Goal: Task Accomplishment & Management: Manage account settings

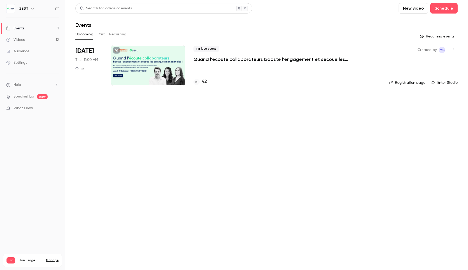
click at [41, 38] on link "Videos 12" at bounding box center [32, 39] width 65 height 11
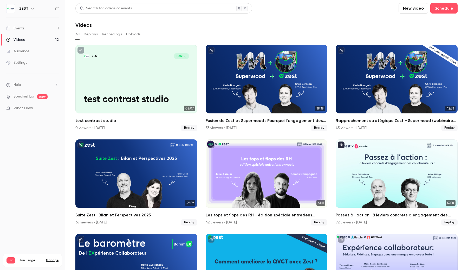
click at [41, 27] on link "Events 1" at bounding box center [32, 28] width 65 height 11
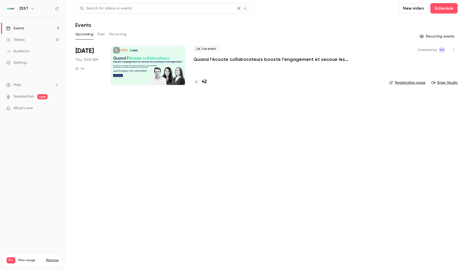
click at [138, 67] on div at bounding box center [148, 66] width 74 height 42
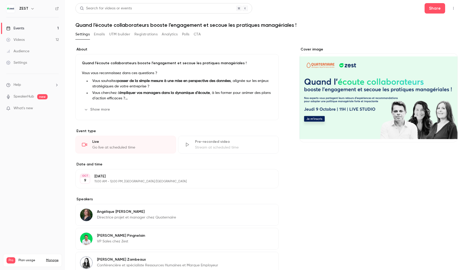
click at [36, 62] on link "Settings" at bounding box center [32, 62] width 65 height 11
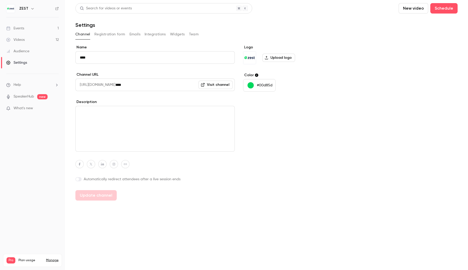
click at [150, 35] on button "Integrations" at bounding box center [155, 34] width 21 height 8
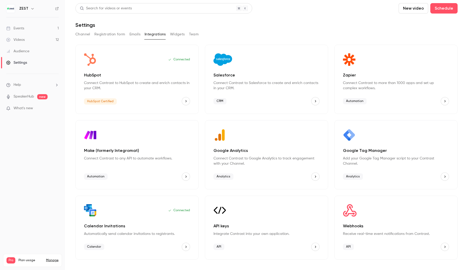
click at [52, 28] on link "Events 1" at bounding box center [32, 28] width 65 height 11
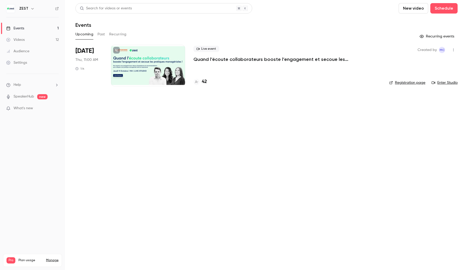
click at [136, 74] on div at bounding box center [148, 66] width 74 height 42
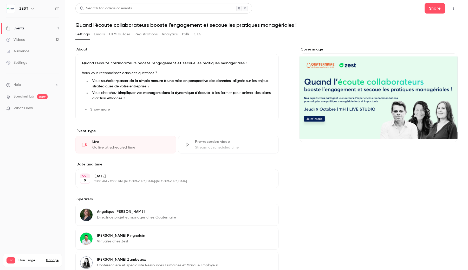
click at [171, 37] on button "Analytics" at bounding box center [170, 34] width 16 height 8
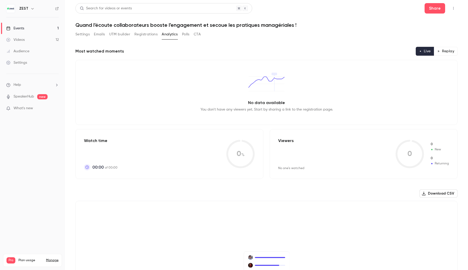
click at [84, 34] on button "Settings" at bounding box center [82, 34] width 14 height 8
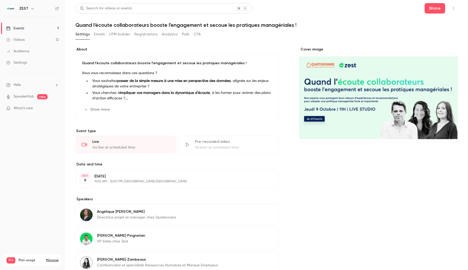
click at [98, 35] on button "Emails" at bounding box center [99, 34] width 11 height 8
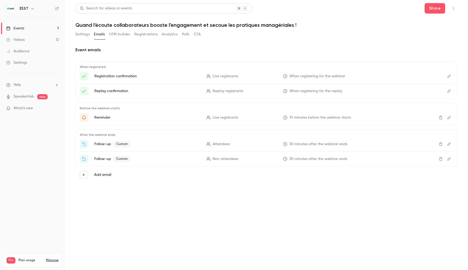
click at [80, 35] on button "Settings" at bounding box center [82, 34] width 14 height 8
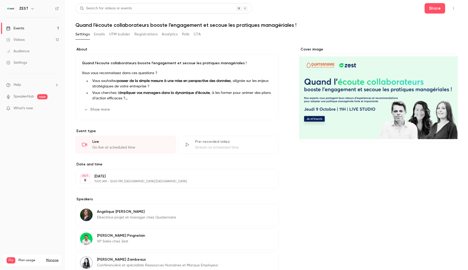
click at [50, 26] on link "Events 1" at bounding box center [32, 28] width 65 height 11
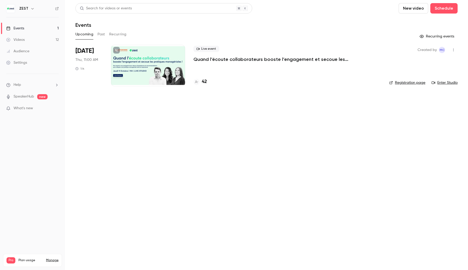
click at [27, 68] on link "Settings" at bounding box center [32, 62] width 65 height 11
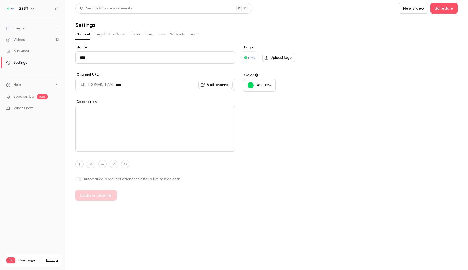
click at [103, 37] on button "Registration form" at bounding box center [109, 34] width 31 height 8
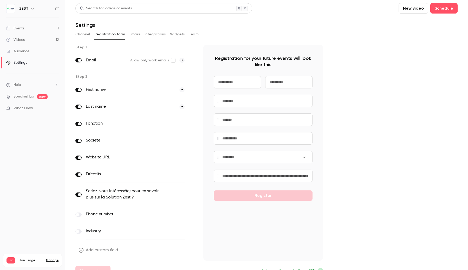
click at [30, 27] on link "Events 1" at bounding box center [32, 28] width 65 height 11
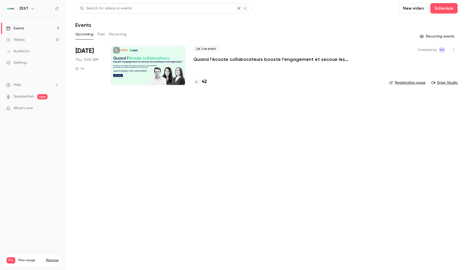
click at [141, 67] on div at bounding box center [148, 66] width 74 height 42
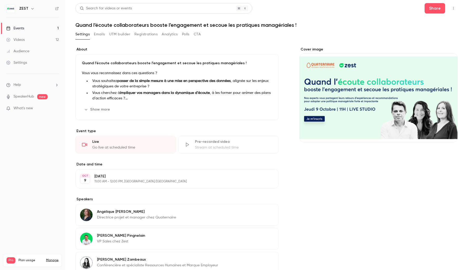
click at [146, 34] on button "Registrations" at bounding box center [145, 34] width 23 height 8
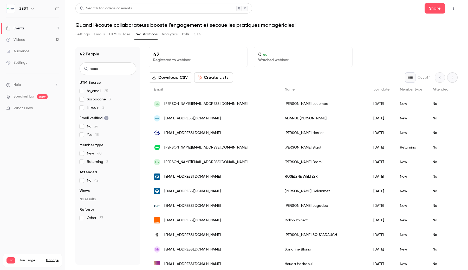
click at [96, 70] on input "text" at bounding box center [108, 68] width 57 height 12
paste input "**********"
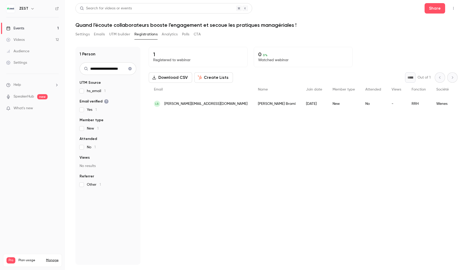
type input "**********"
